Goal: Task Accomplishment & Management: Use online tool/utility

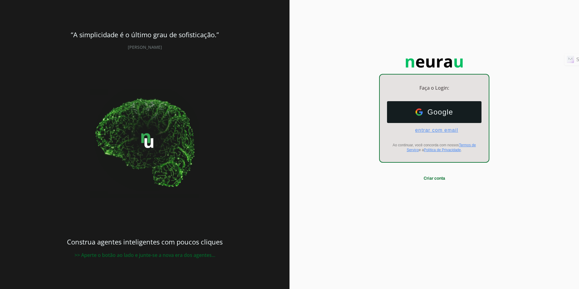
click at [426, 128] on span "entrar com email" at bounding box center [434, 129] width 48 height 5
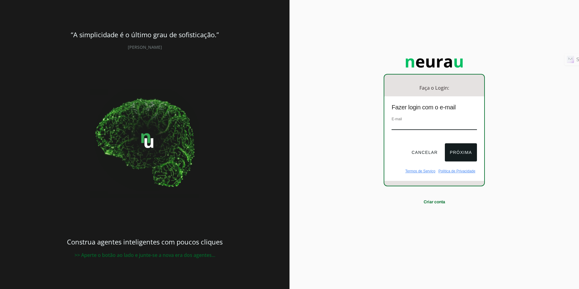
click at [428, 126] on input "email" at bounding box center [433, 126] width 85 height 8
type input "[EMAIL_ADDRESS][DOMAIN_NAME]"
click at [450, 149] on button "Próxima" at bounding box center [461, 152] width 32 height 18
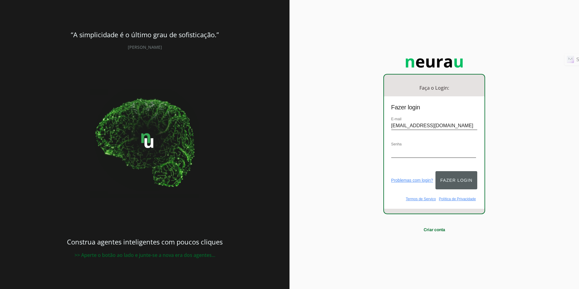
click at [471, 181] on button "Fazer login" at bounding box center [456, 180] width 42 height 18
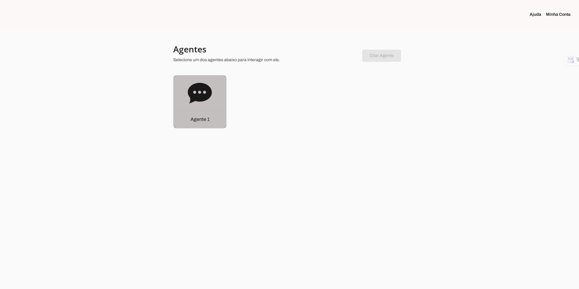
click at [198, 99] on icon at bounding box center [200, 93] width 24 height 21
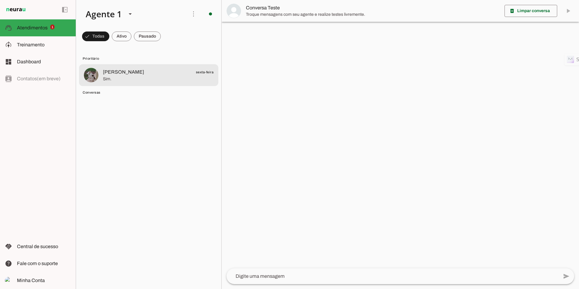
click at [125, 76] on span "Sim." at bounding box center [158, 79] width 110 height 6
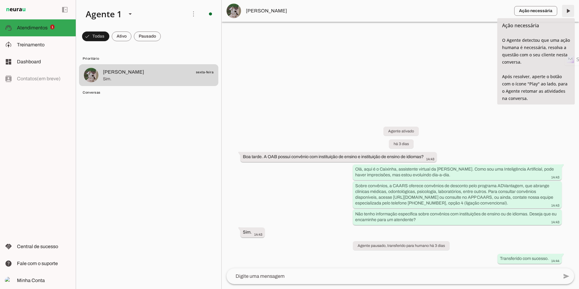
click at [570, 14] on span at bounding box center [567, 11] width 15 height 15
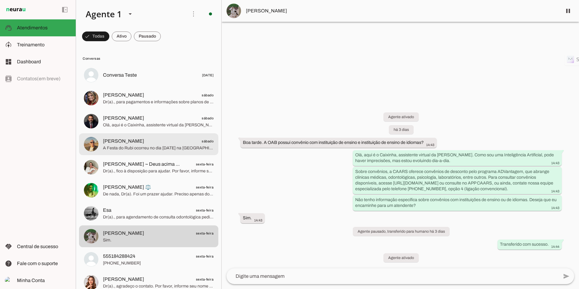
click at [146, 142] on span "[PERSON_NAME] sábado" at bounding box center [158, 141] width 110 height 8
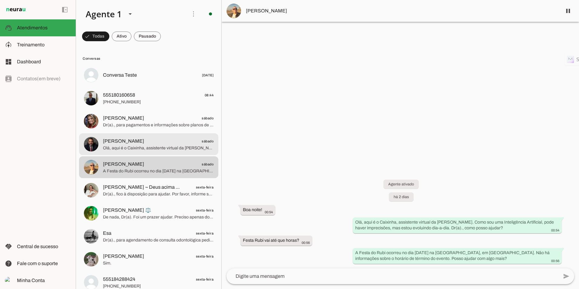
click at [127, 148] on span "Olá, aqui é o Caixinha, assistente virtual da [PERSON_NAME]. Como sou uma Intel…" at bounding box center [158, 148] width 110 height 6
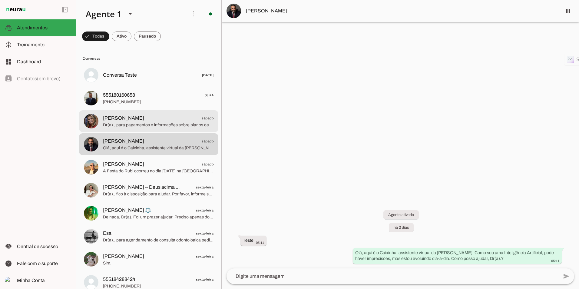
click at [150, 122] on span "Dr(a)., para pagamentos e informações sobre planos de saúde Unimed administrado…" at bounding box center [158, 125] width 110 height 6
